Goal: Task Accomplishment & Management: Use online tool/utility

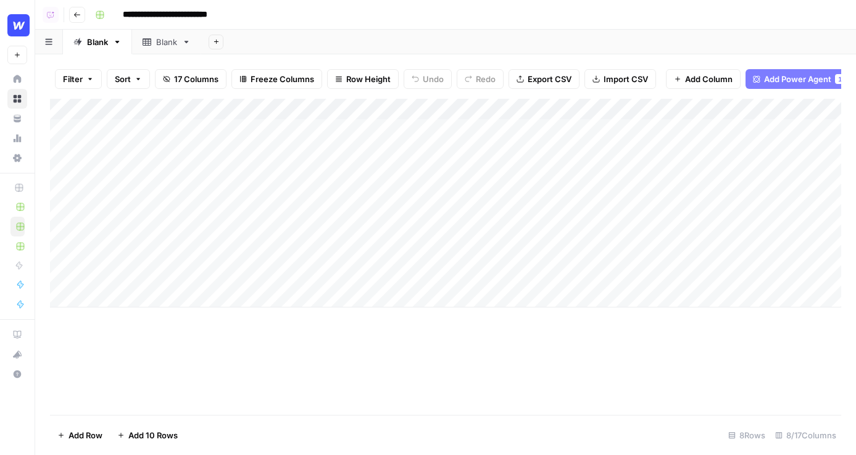
click at [123, 303] on div "Add Column" at bounding box center [445, 203] width 791 height 209
click at [168, 128] on div "Add Column" at bounding box center [445, 214] width 791 height 230
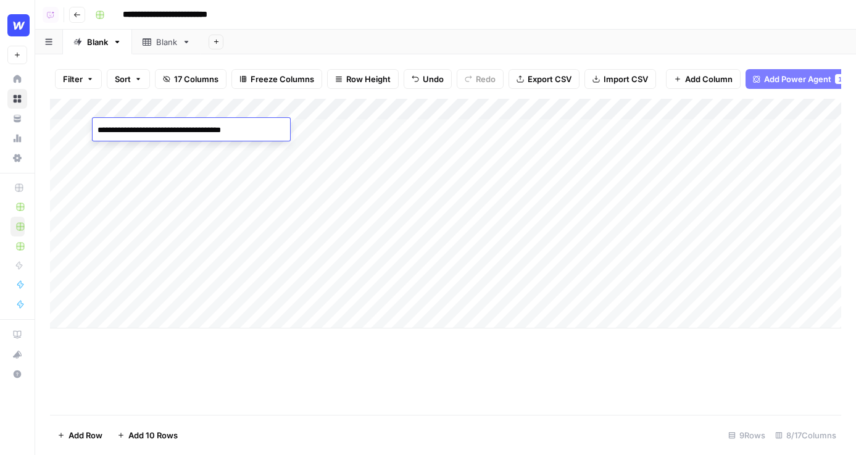
click at [168, 128] on textarea "**********" at bounding box center [191, 130] width 197 height 17
click at [174, 366] on div "Add Column" at bounding box center [445, 257] width 791 height 316
click at [708, 79] on span "Add Power Agent" at bounding box center [797, 79] width 67 height 12
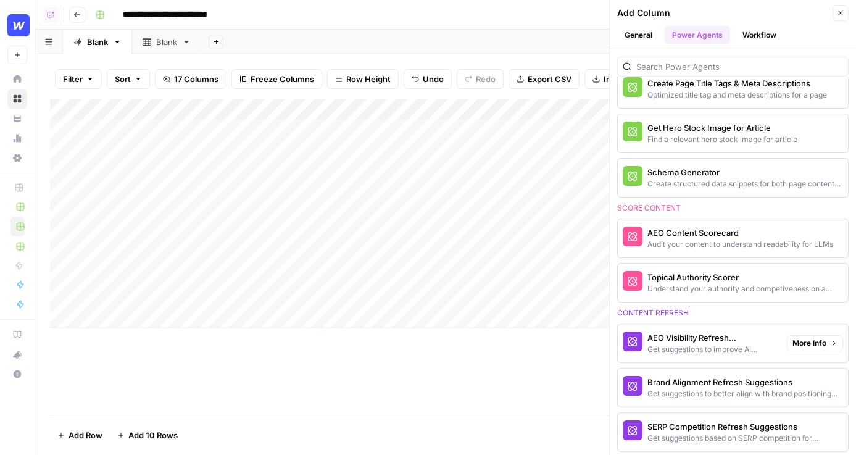
scroll to position [570, 0]
click at [708, 9] on button "Close" at bounding box center [841, 13] width 16 height 16
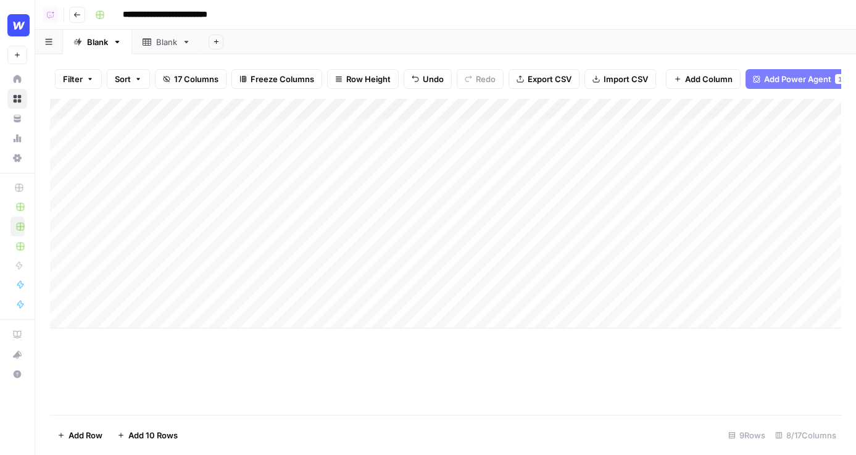
click at [708, 75] on span "Add Power Agent" at bounding box center [797, 79] width 67 height 12
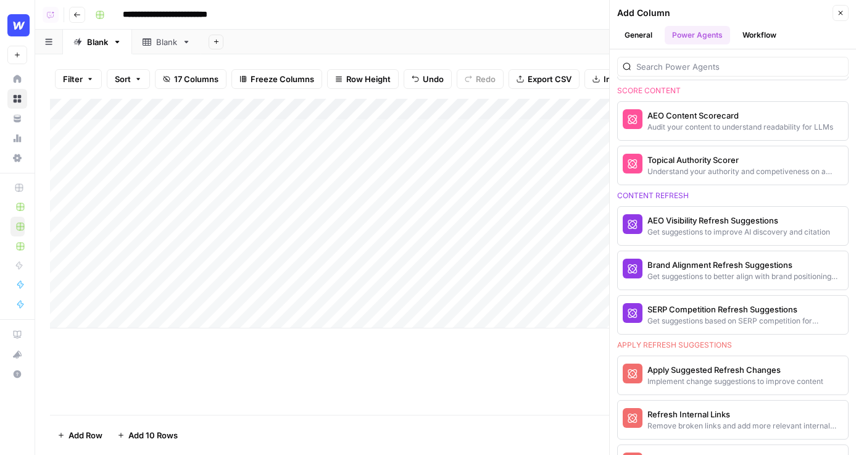
scroll to position [0, 0]
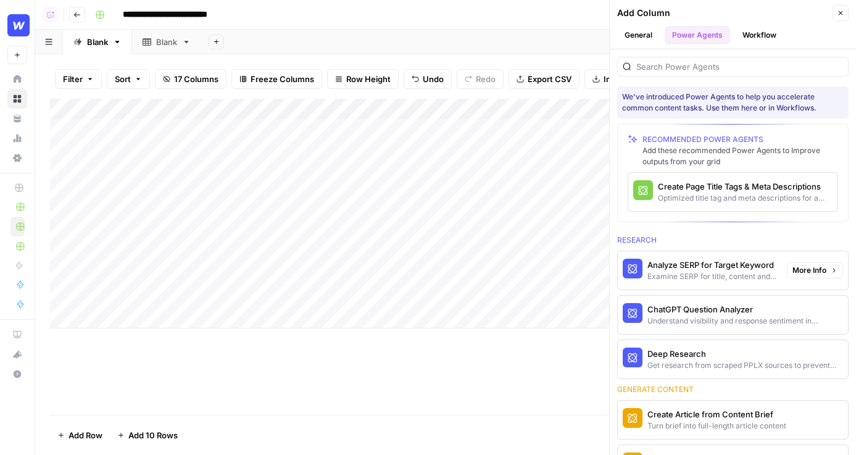
click at [708, 272] on span "More Info" at bounding box center [809, 270] width 34 height 11
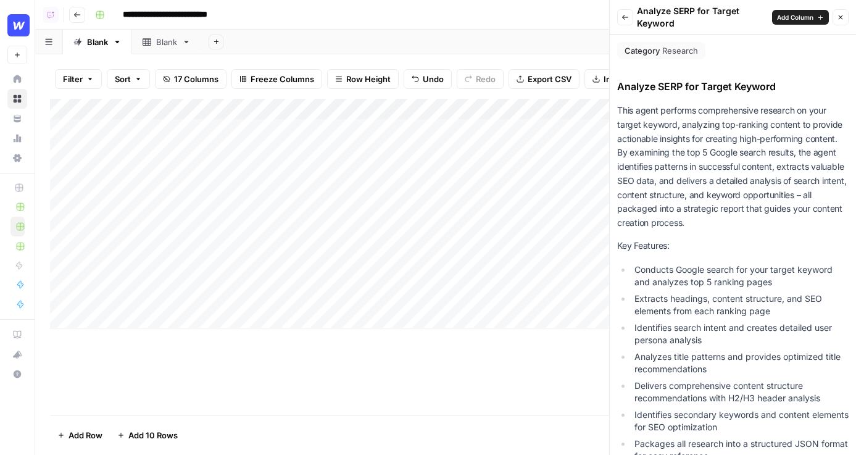
click at [708, 18] on span "Add Column" at bounding box center [795, 17] width 36 height 10
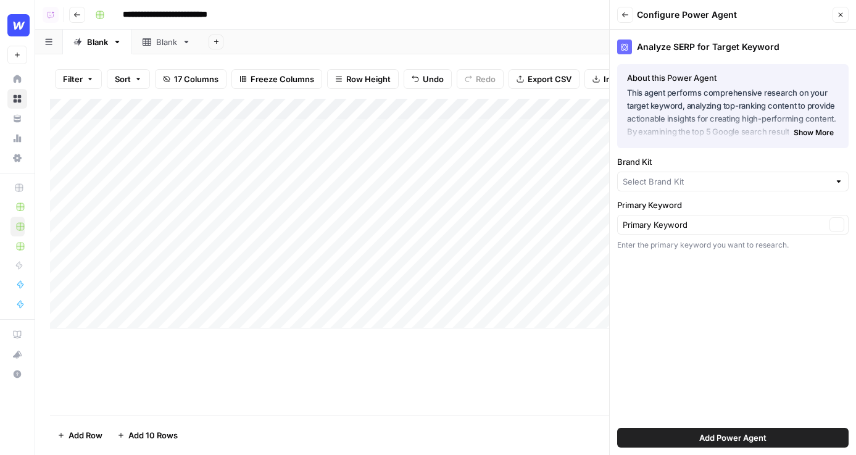
type input "Webflow"
click at [708, 439] on span "Add Power Agent" at bounding box center [732, 437] width 67 height 12
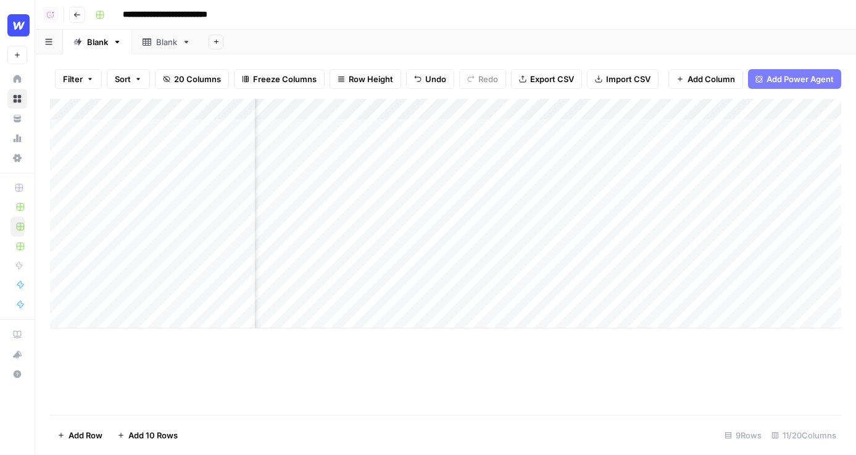
scroll to position [0, 609]
click at [505, 127] on div "Add Column" at bounding box center [445, 214] width 791 height 230
type textarea "*"
type textarea "**********"
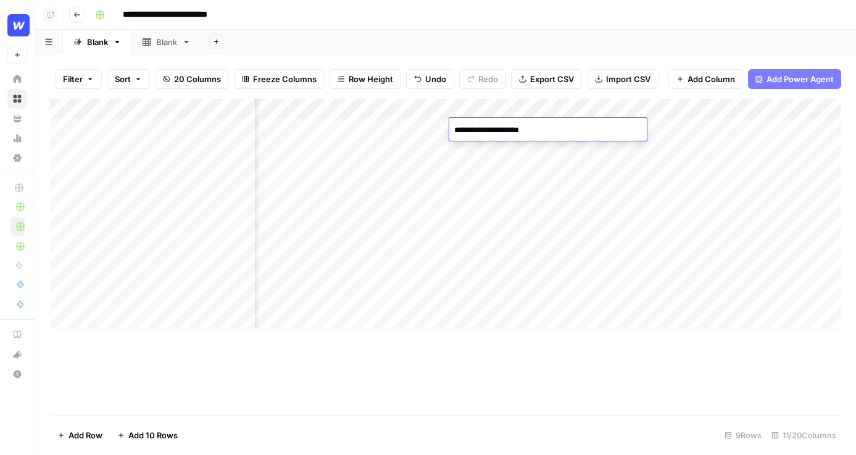
click at [530, 190] on div "Add Column" at bounding box center [445, 214] width 791 height 230
click at [708, 110] on div "Add Column" at bounding box center [445, 214] width 791 height 230
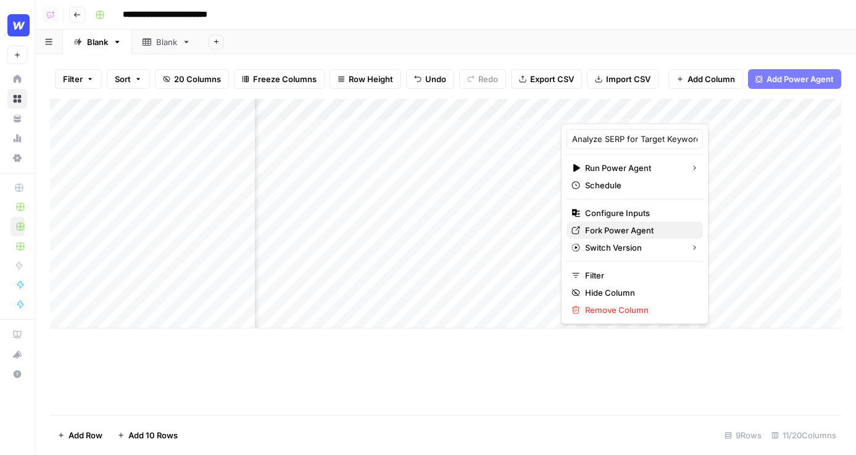
click at [633, 227] on span "Fork Power Agent" at bounding box center [639, 230] width 108 height 12
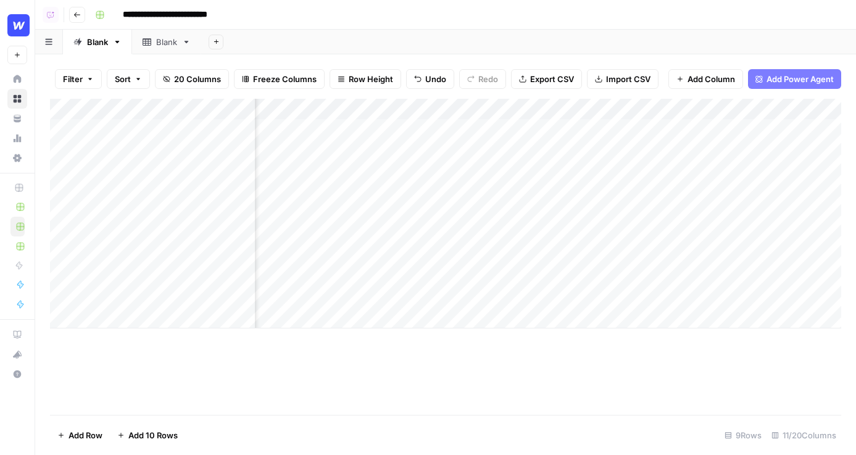
click at [708, 110] on div "Add Column" at bounding box center [445, 214] width 791 height 230
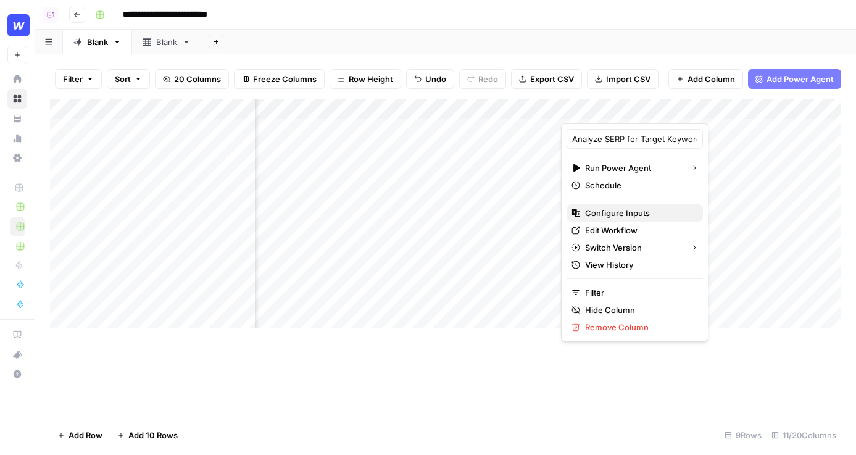
click at [628, 212] on span "Configure Inputs" at bounding box center [639, 213] width 108 height 12
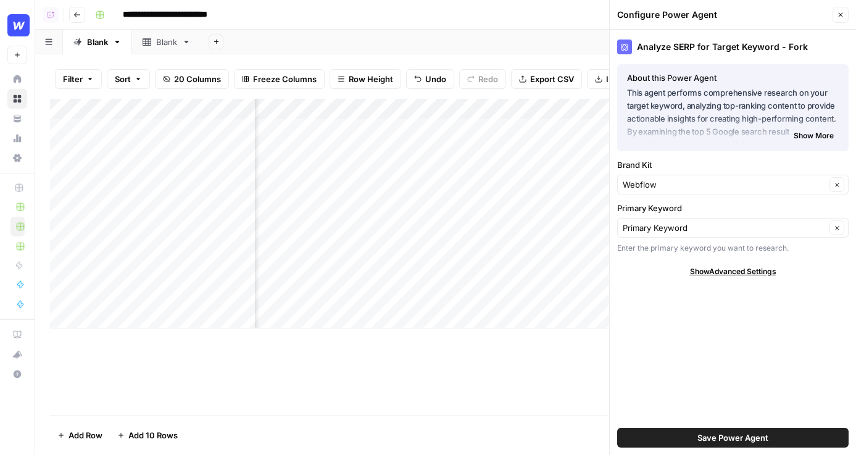
scroll to position [0, 694]
click at [538, 128] on div "Add Column" at bounding box center [445, 214] width 791 height 230
click at [708, 21] on button "Close" at bounding box center [841, 15] width 16 height 16
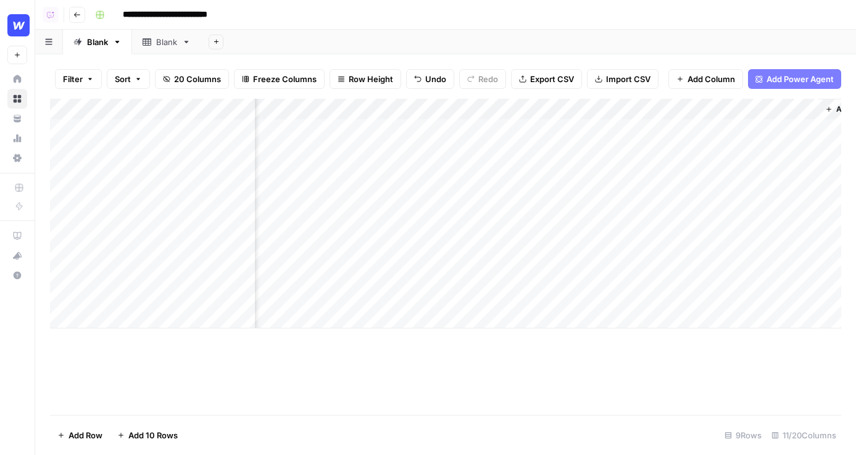
scroll to position [0, 789]
click at [565, 128] on div "Add Column" at bounding box center [445, 214] width 791 height 230
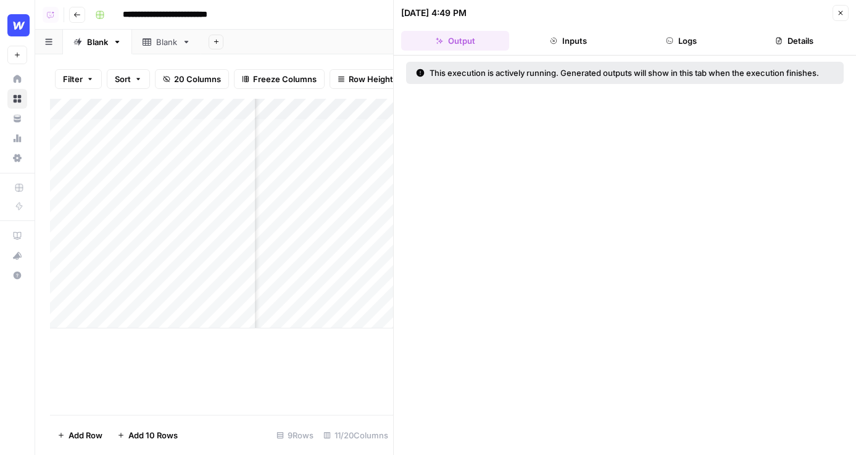
click at [708, 36] on button "Details" at bounding box center [795, 41] width 108 height 20
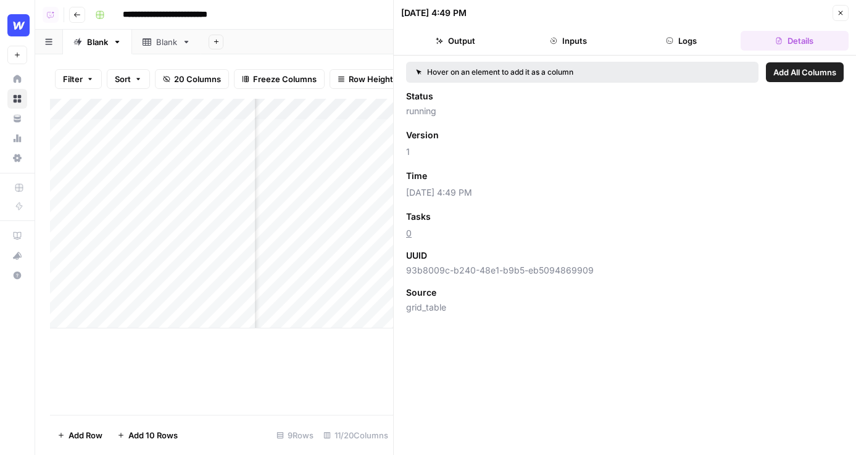
click at [675, 34] on button "Logs" at bounding box center [682, 41] width 108 height 20
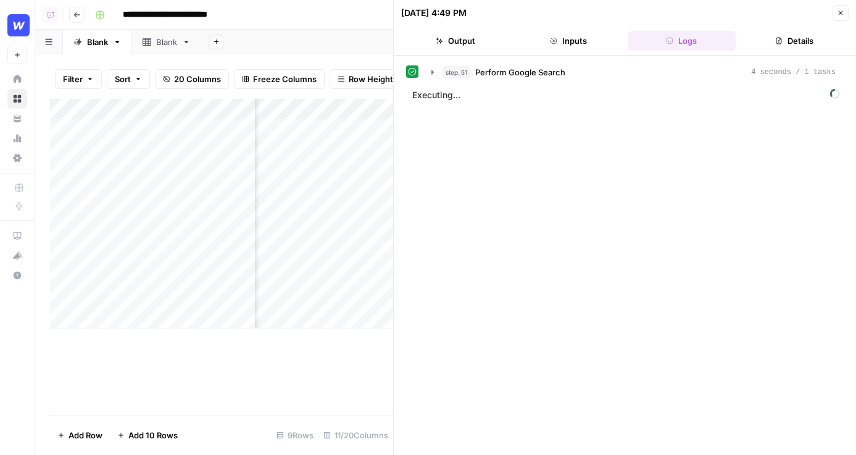
click at [708, 10] on icon "button" at bounding box center [840, 12] width 7 height 7
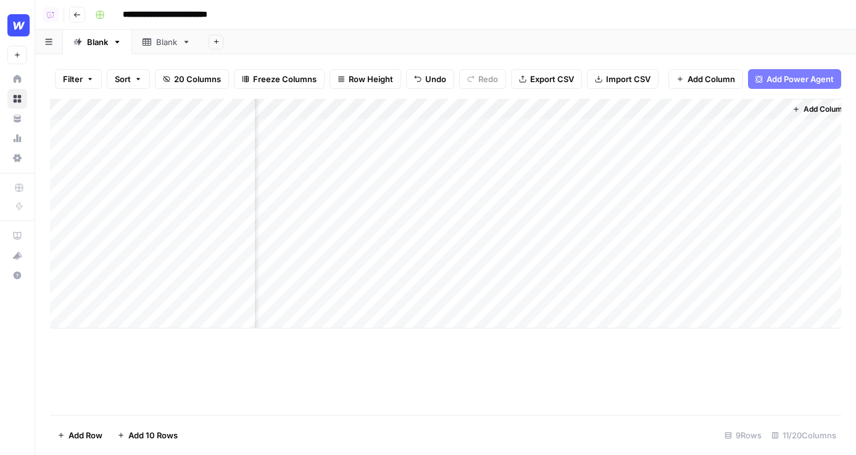
scroll to position [0, 820]
